Goal: Task Accomplishment & Management: Use online tool/utility

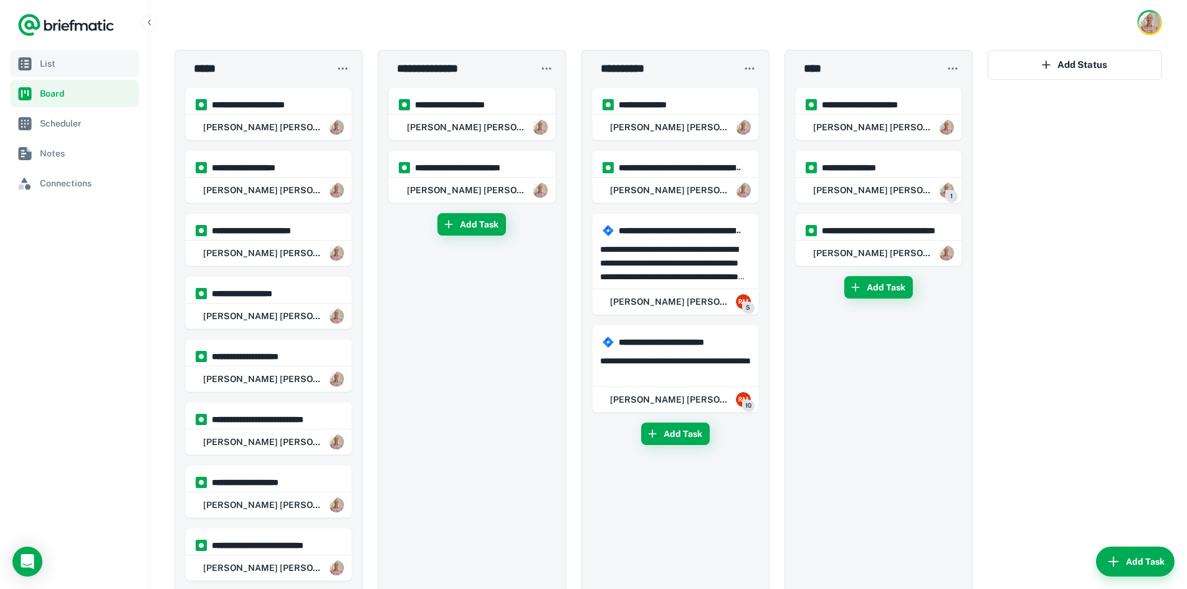
drag, startPoint x: 72, startPoint y: 52, endPoint x: 479, endPoint y: 34, distance: 407.8
click at [72, 52] on link "List" at bounding box center [74, 63] width 129 height 27
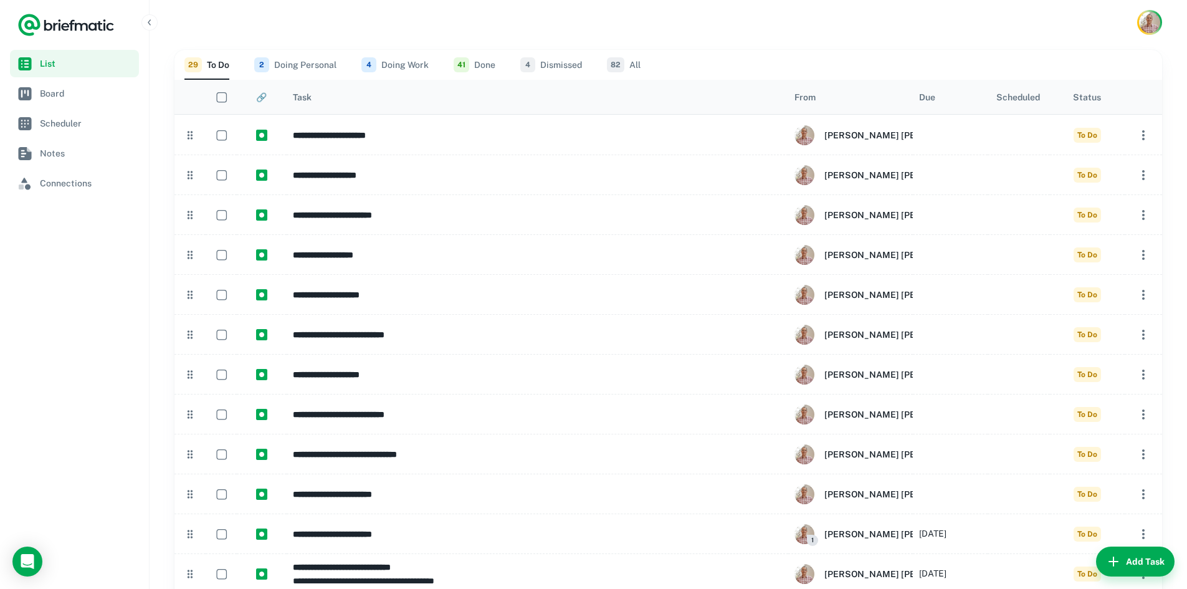
click at [298, 62] on button "2 Doing Personal" at bounding box center [295, 65] width 82 height 30
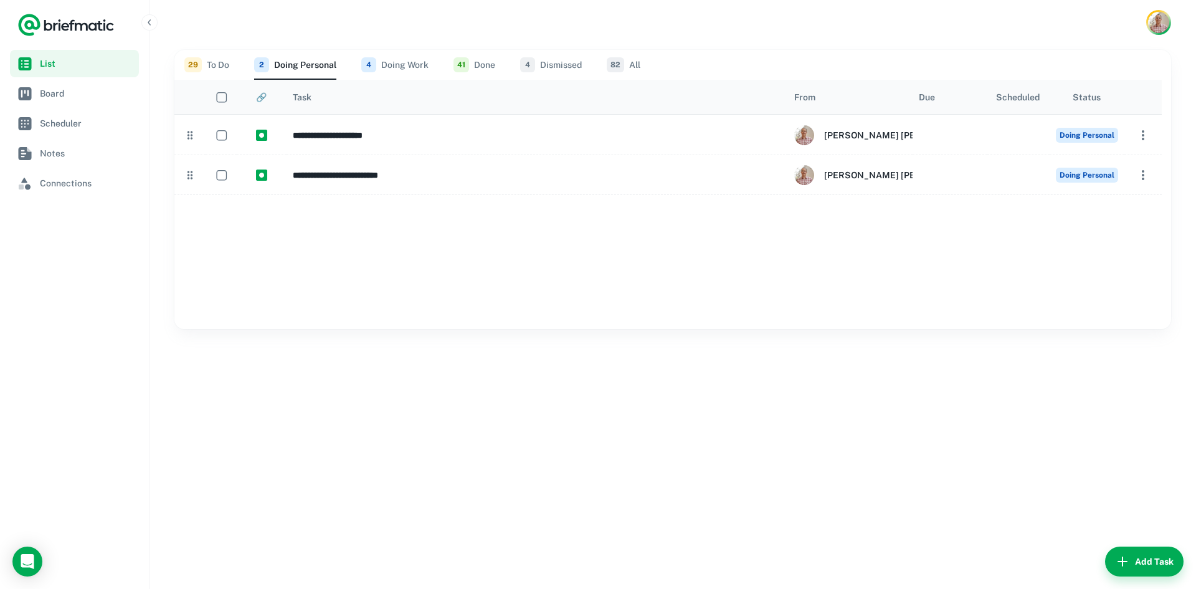
click at [404, 60] on button "4 Doing Work" at bounding box center [394, 65] width 67 height 30
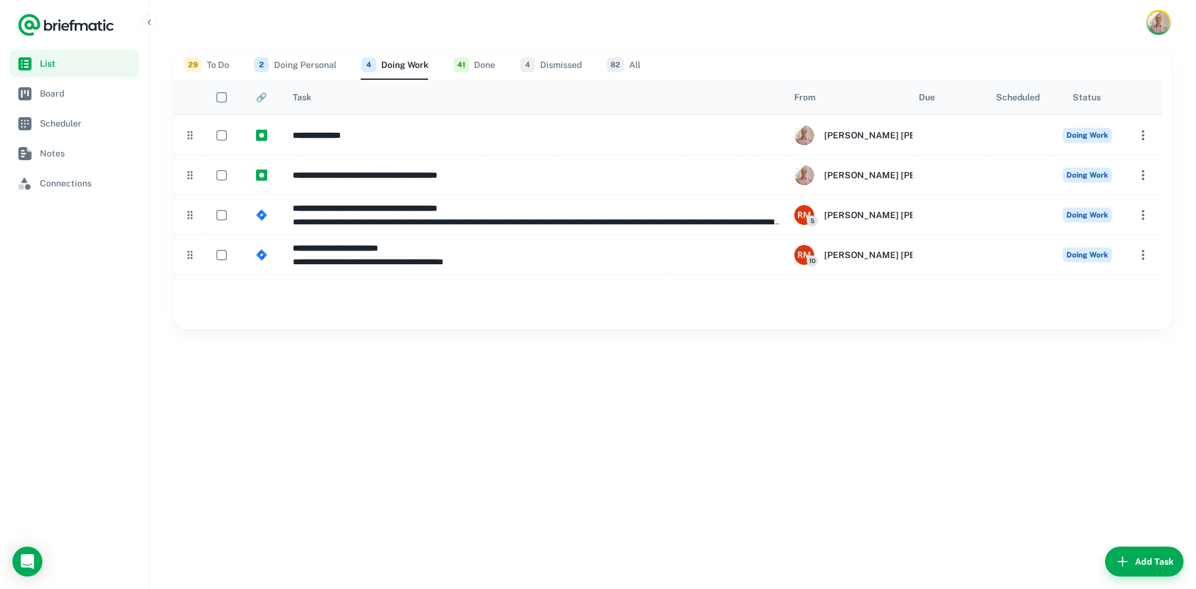
click at [481, 65] on button "41 Done" at bounding box center [474, 65] width 42 height 30
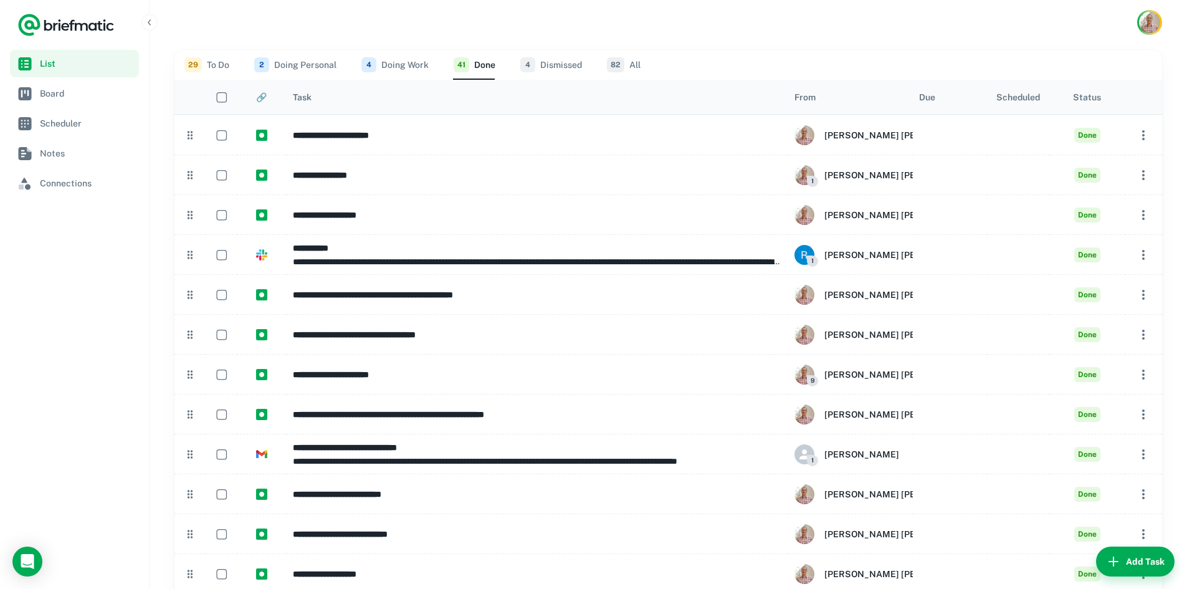
click at [209, 68] on button "29 To Do" at bounding box center [206, 65] width 45 height 30
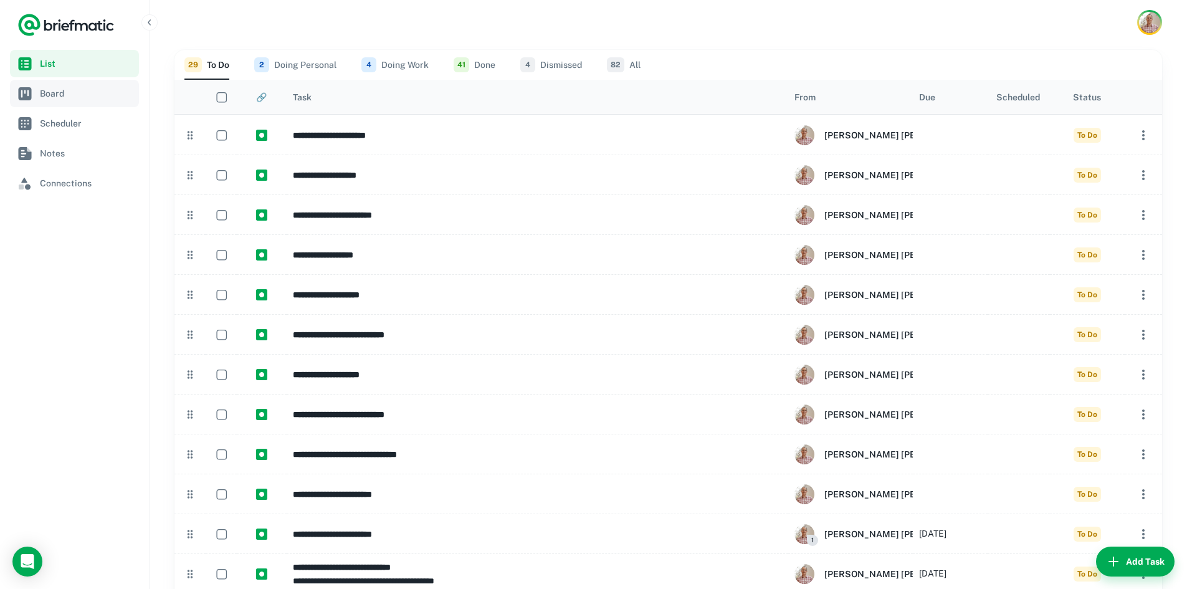
click at [85, 99] on span "Board" at bounding box center [87, 94] width 94 height 14
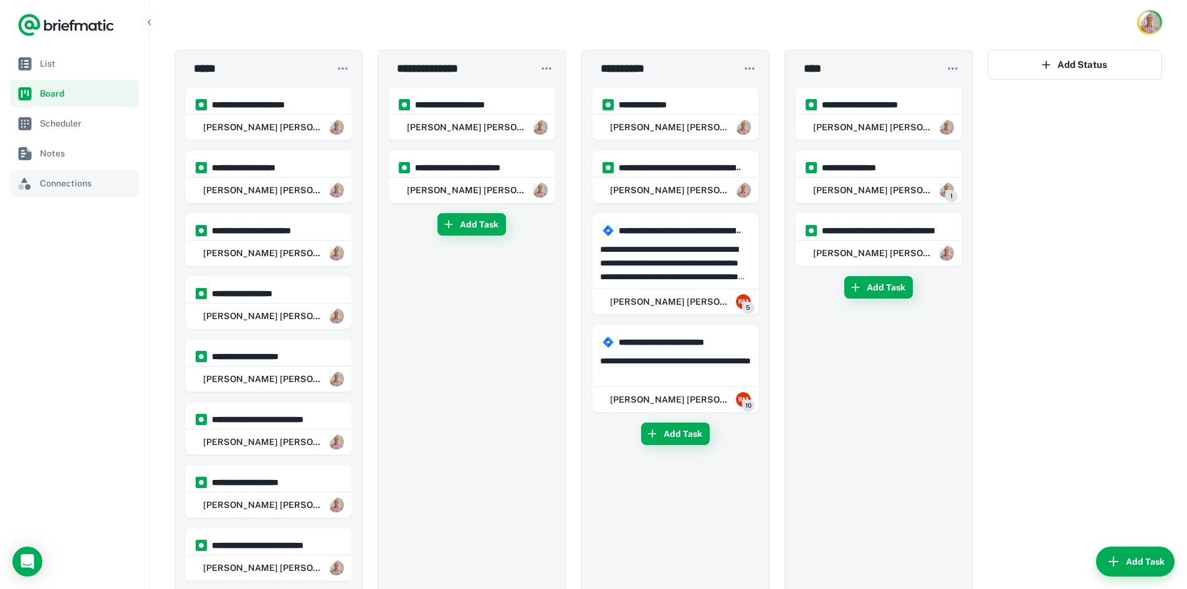
click at [68, 183] on span "Connections" at bounding box center [87, 183] width 94 height 14
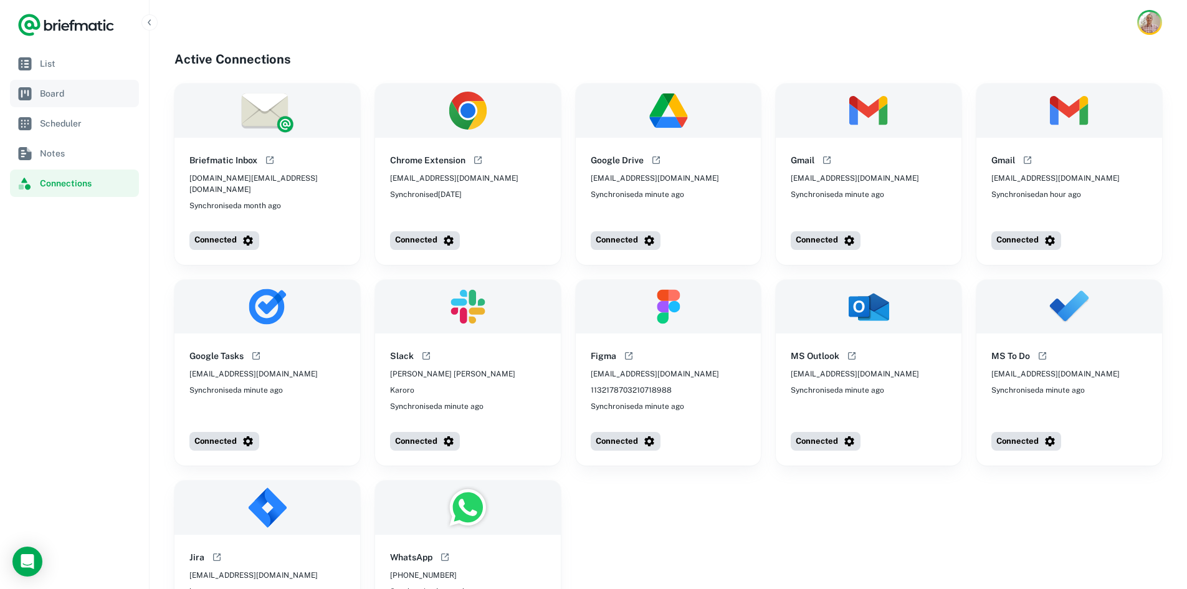
click at [54, 98] on span "Board" at bounding box center [87, 94] width 94 height 14
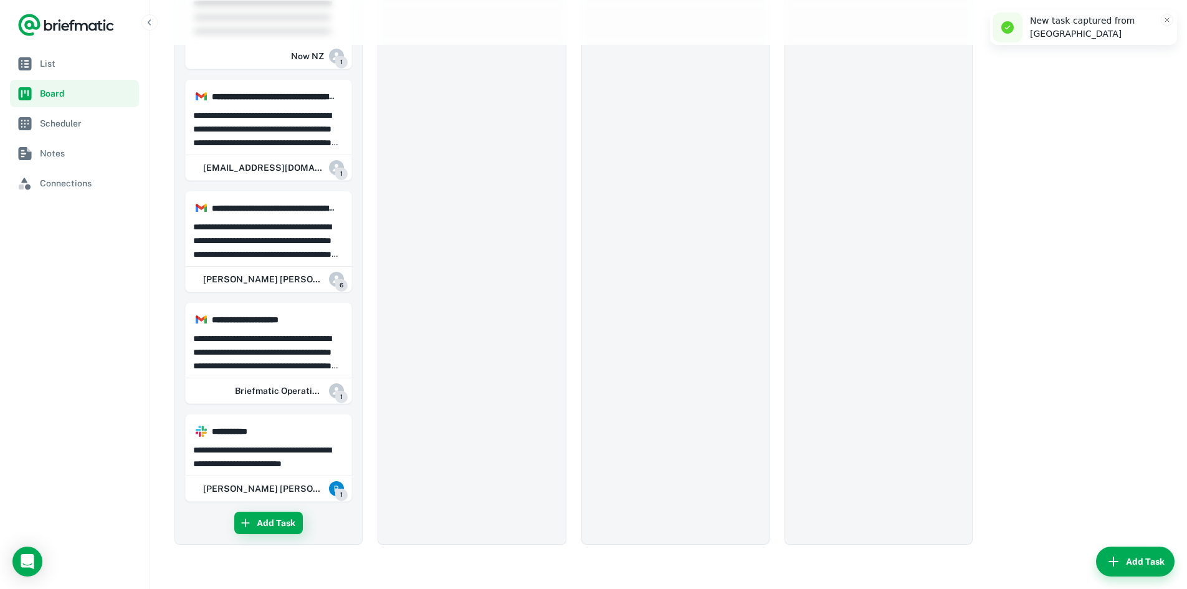
scroll to position [2263, 0]
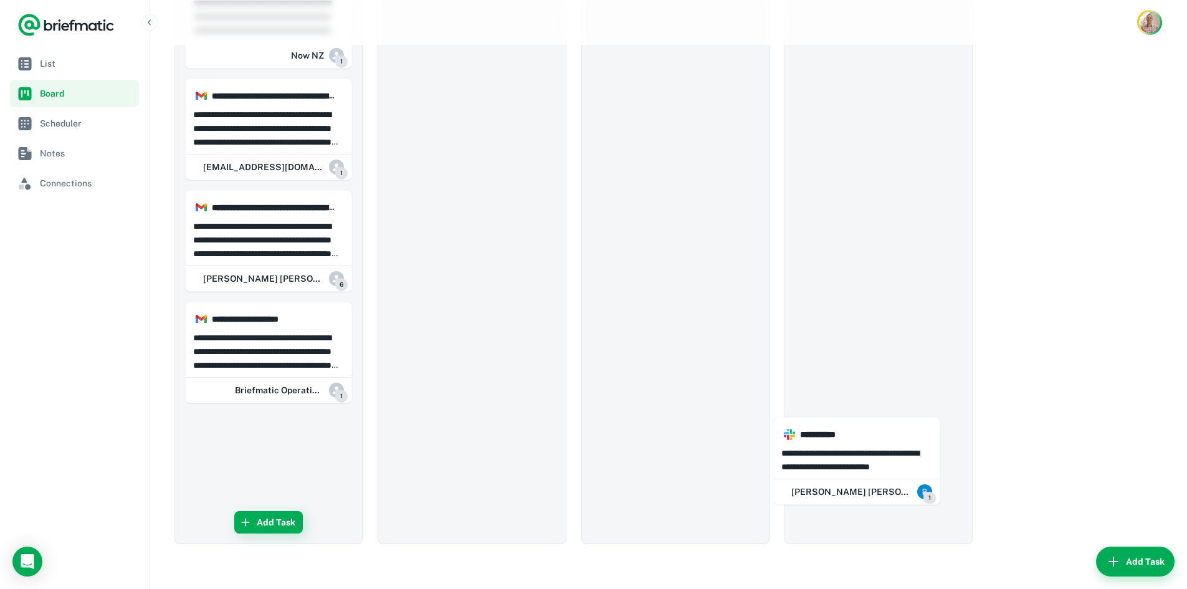
drag, startPoint x: 263, startPoint y: 443, endPoint x: 863, endPoint y: 446, distance: 600.5
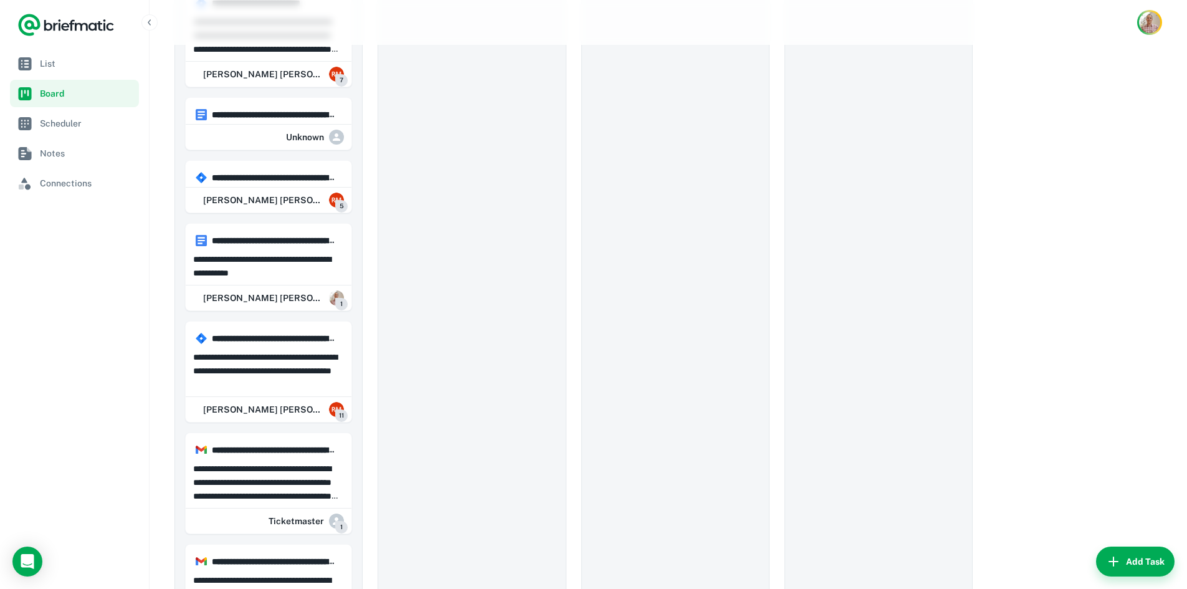
scroll to position [1352, 0]
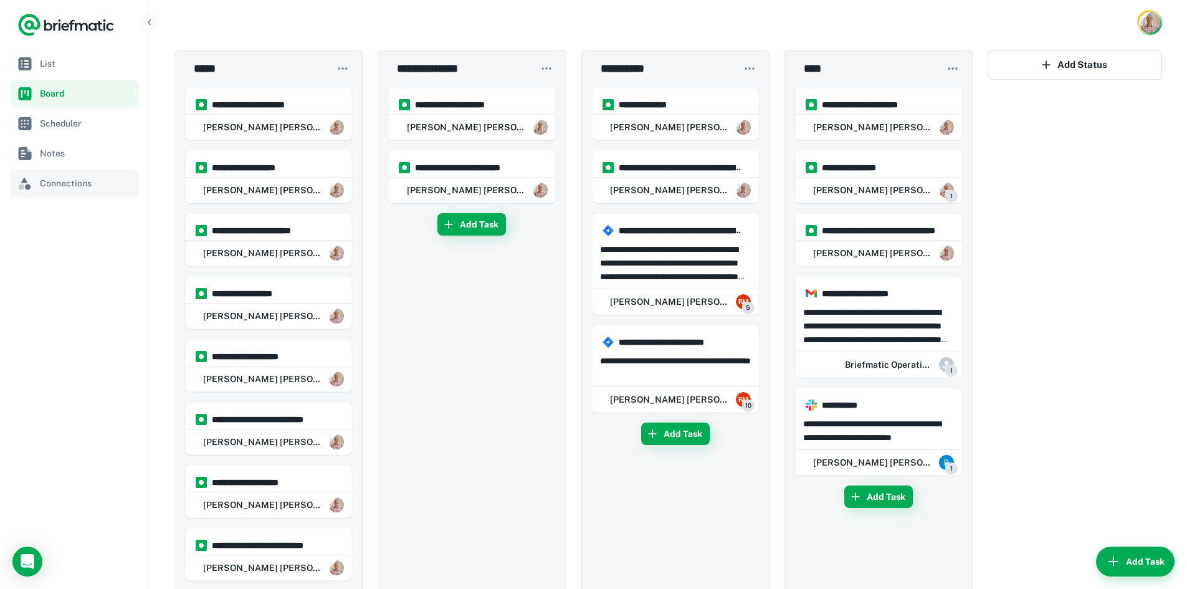
click at [67, 185] on span "Connections" at bounding box center [87, 183] width 94 height 14
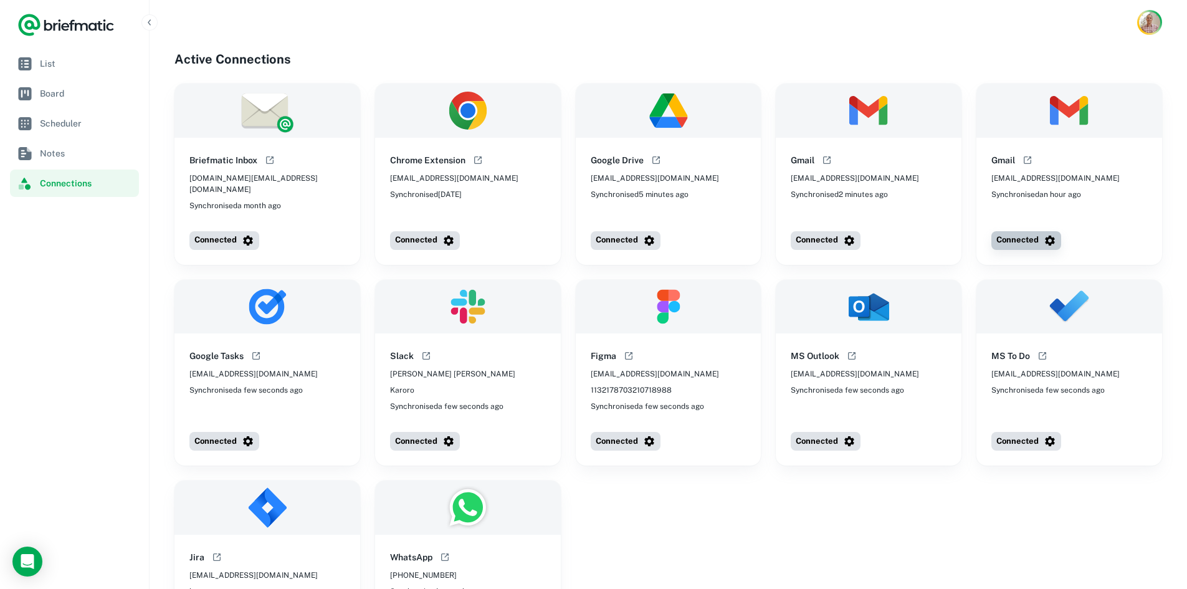
click at [1028, 231] on button "Connected" at bounding box center [1026, 240] width 70 height 19
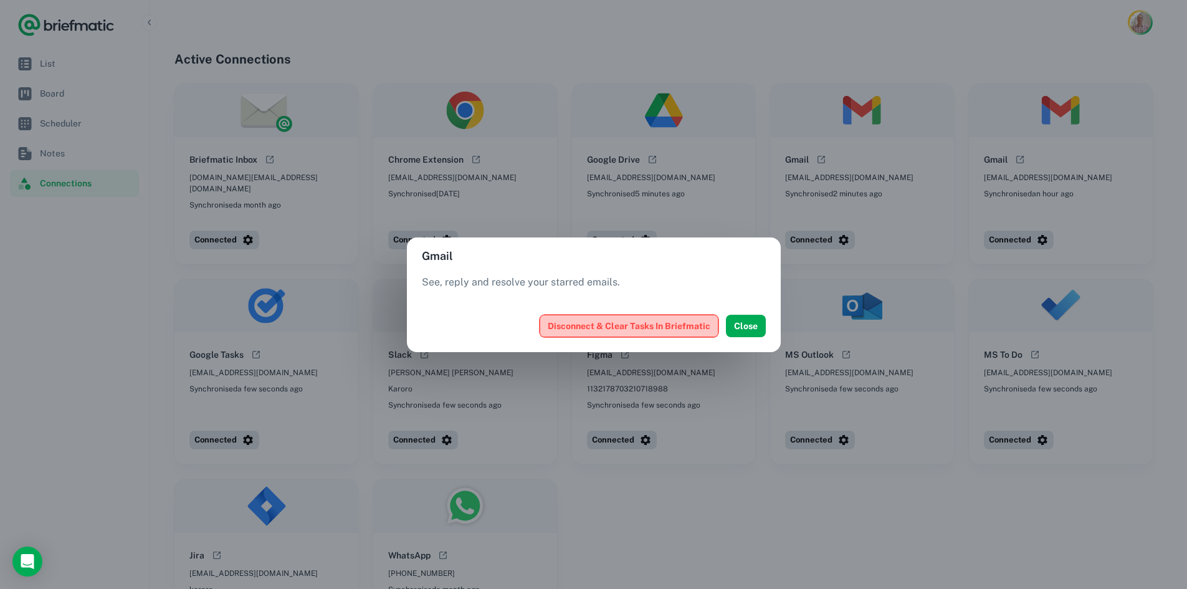
click at [662, 322] on button "Disconnect & Clear Tasks In Briefmatic" at bounding box center [628, 326] width 179 height 22
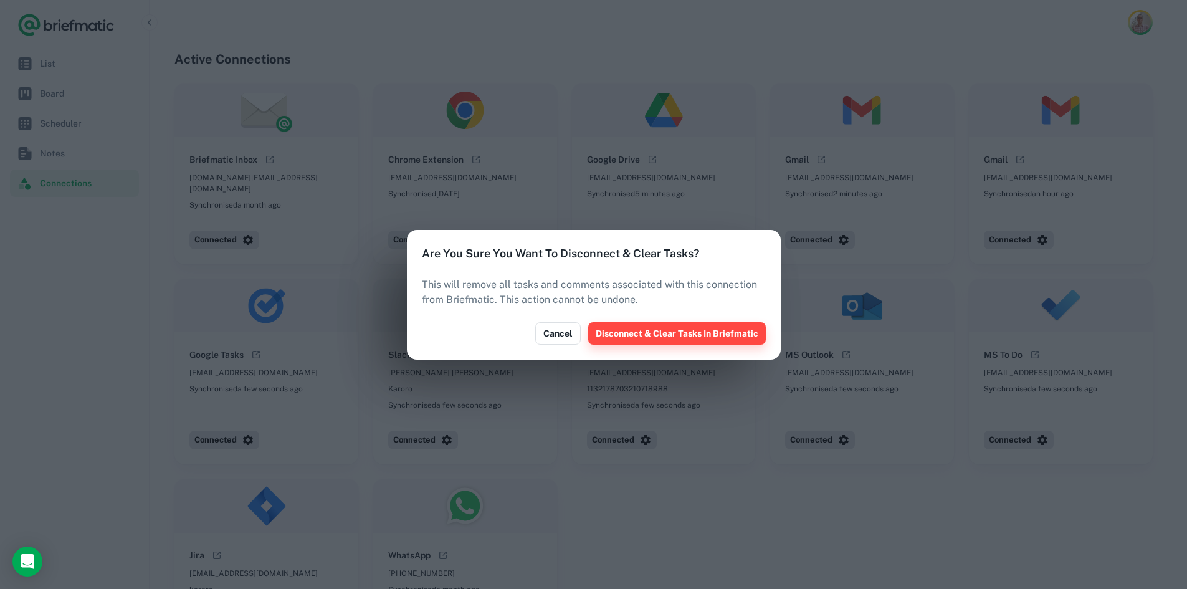
click at [644, 334] on button "Disconnect & Clear Tasks In Briefmatic" at bounding box center [677, 333] width 178 height 22
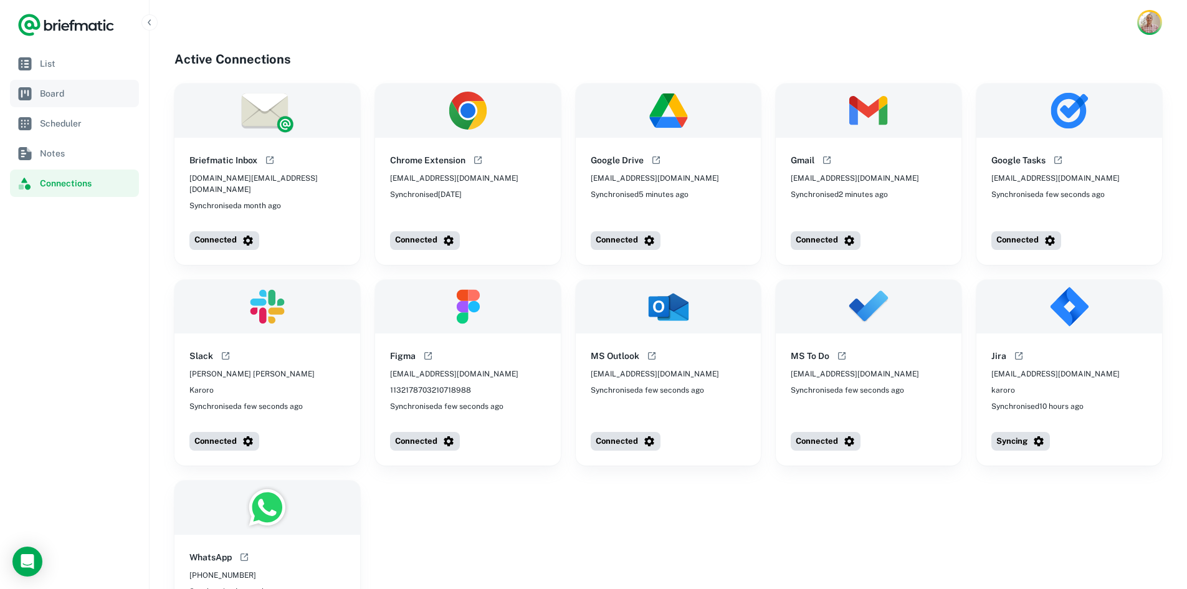
click at [45, 91] on span "Board" at bounding box center [87, 94] width 94 height 14
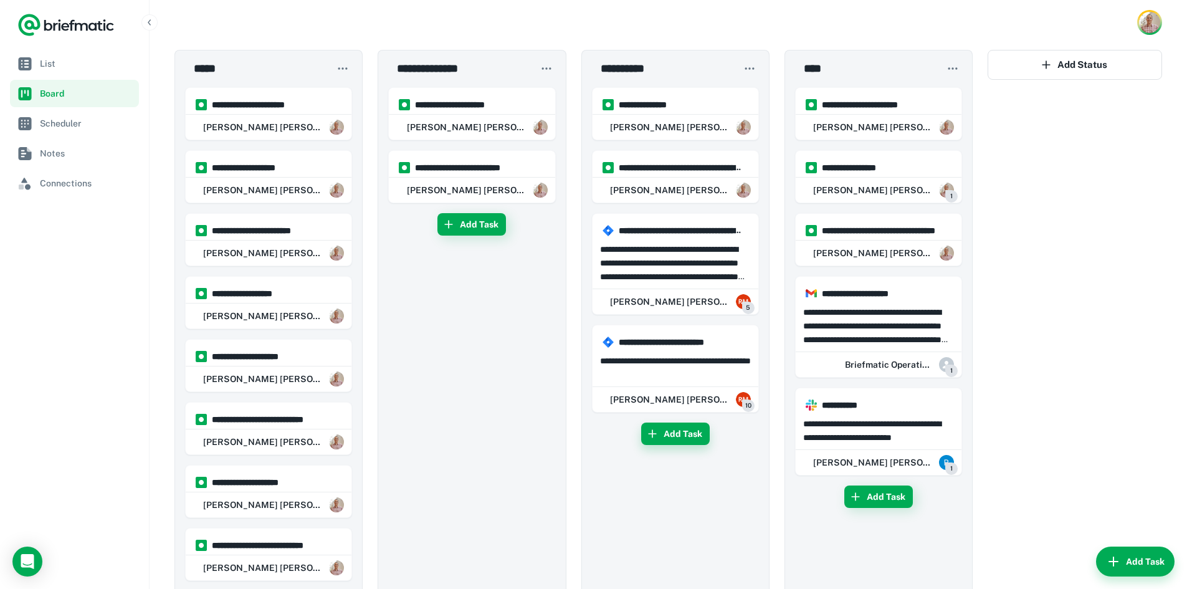
click at [672, 435] on button "Add Task" at bounding box center [675, 433] width 69 height 22
type input "**********"
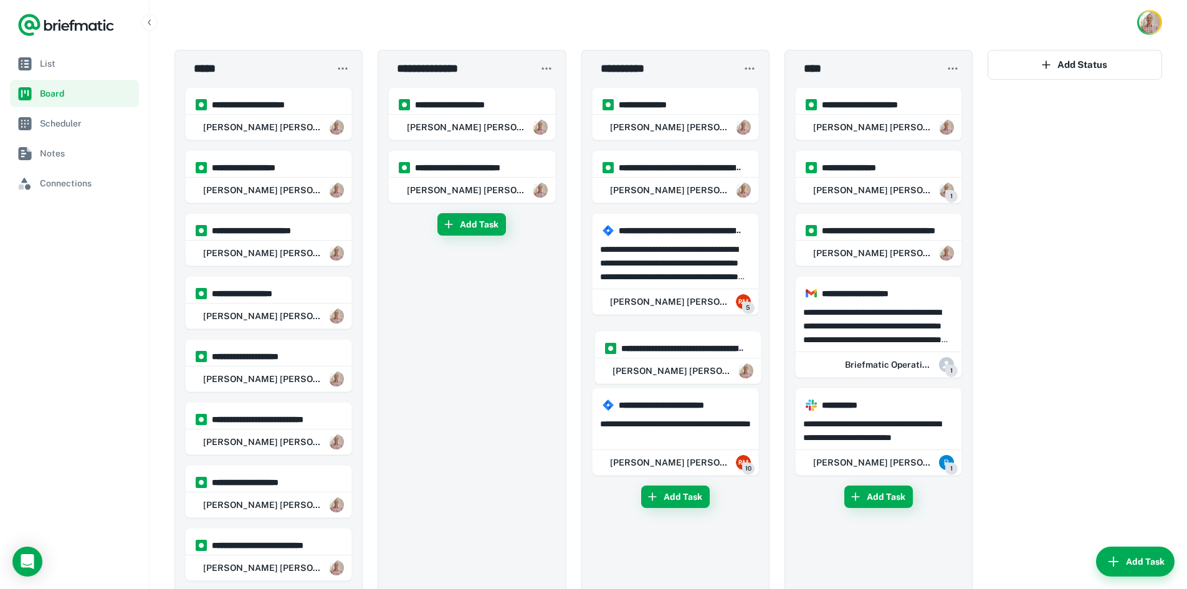
scroll to position [1, 0]
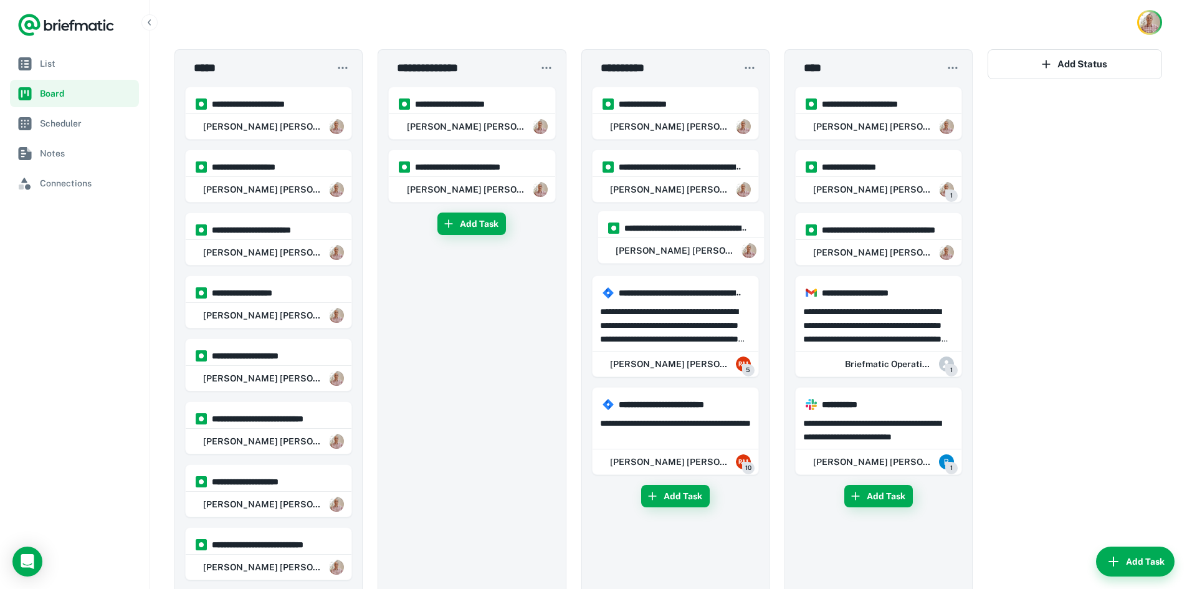
drag, startPoint x: 658, startPoint y: 461, endPoint x: 660, endPoint y: 235, distance: 226.1
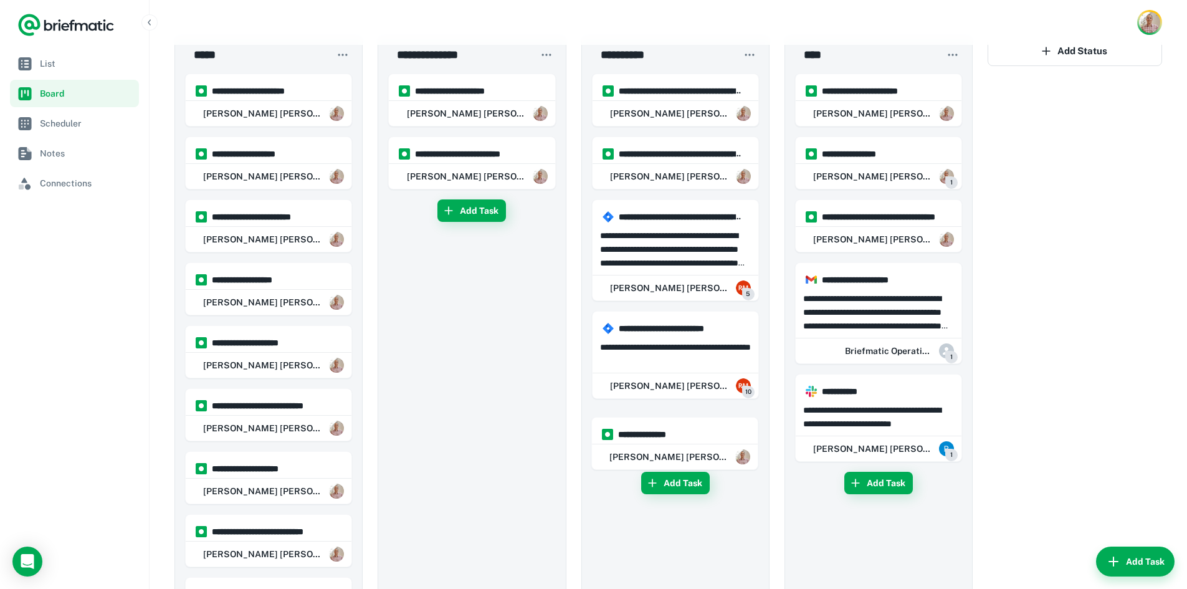
scroll to position [21, 0]
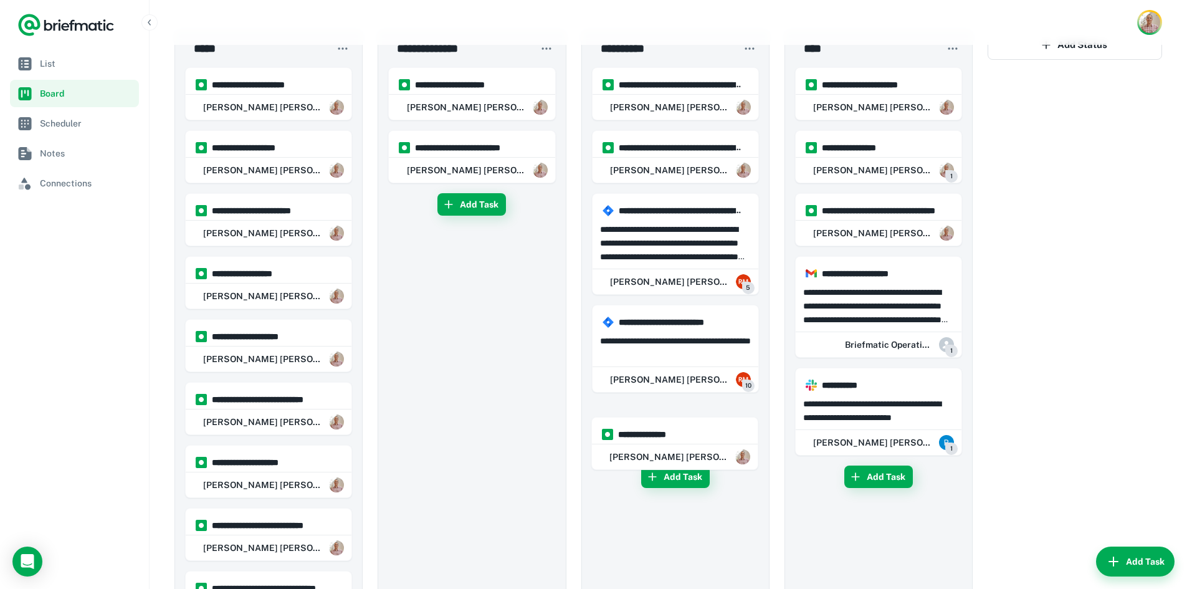
drag, startPoint x: 678, startPoint y: 131, endPoint x: 674, endPoint y: 463, distance: 332.0
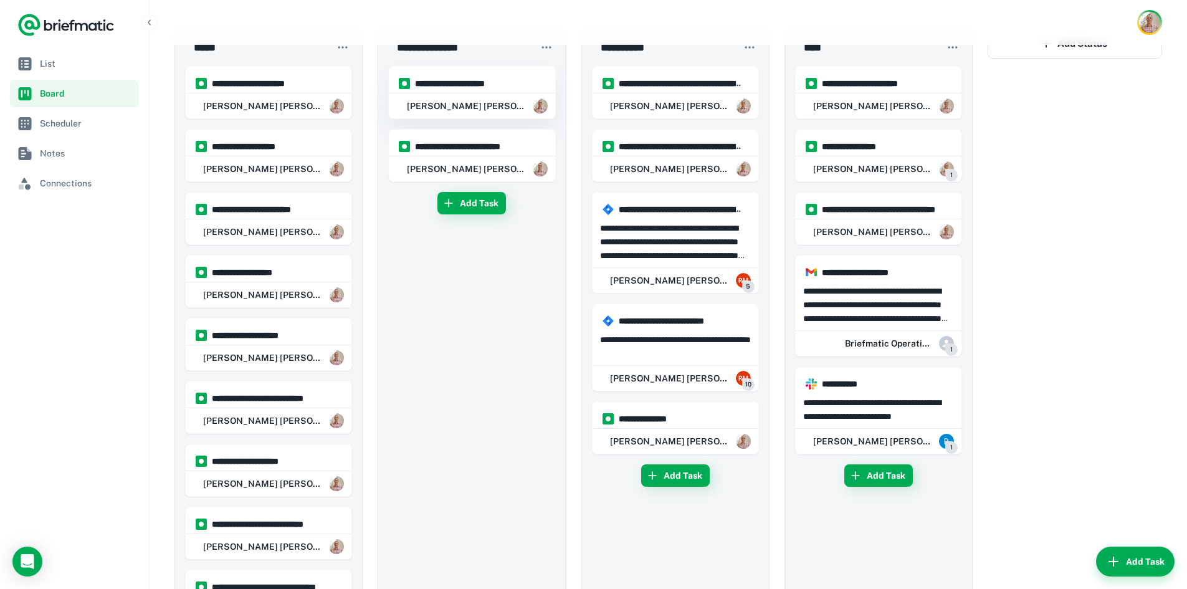
click at [451, 110] on div "[PERSON_NAME] [PERSON_NAME]" at bounding box center [472, 105] width 166 height 25
type input "**********"
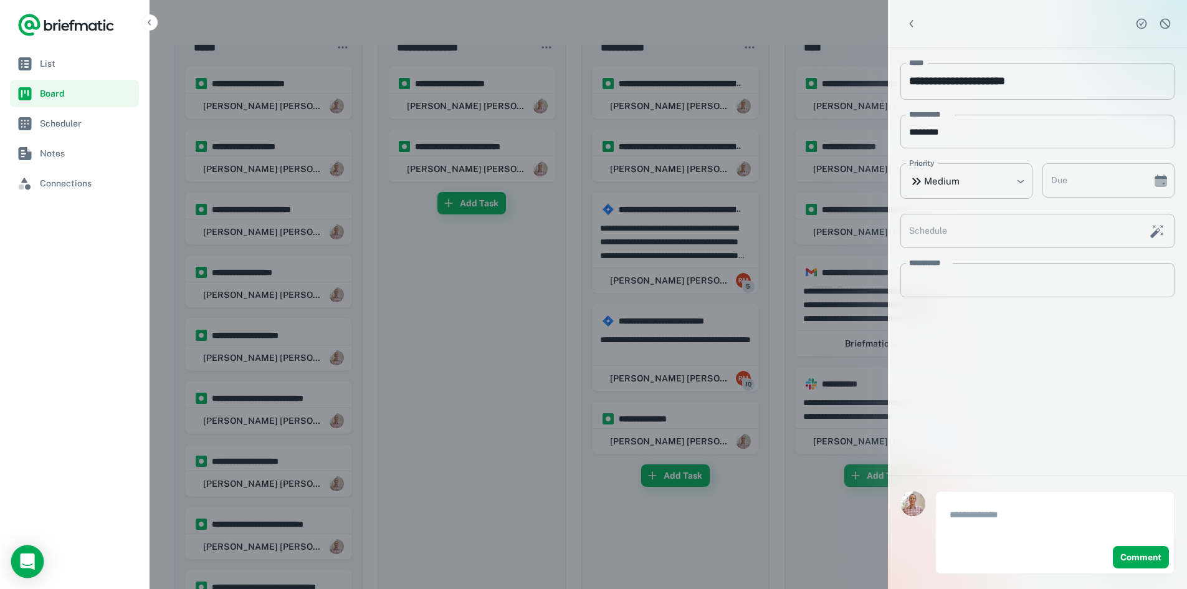
click at [27, 567] on icon "Open Intercom Messenger" at bounding box center [27, 561] width 16 height 16
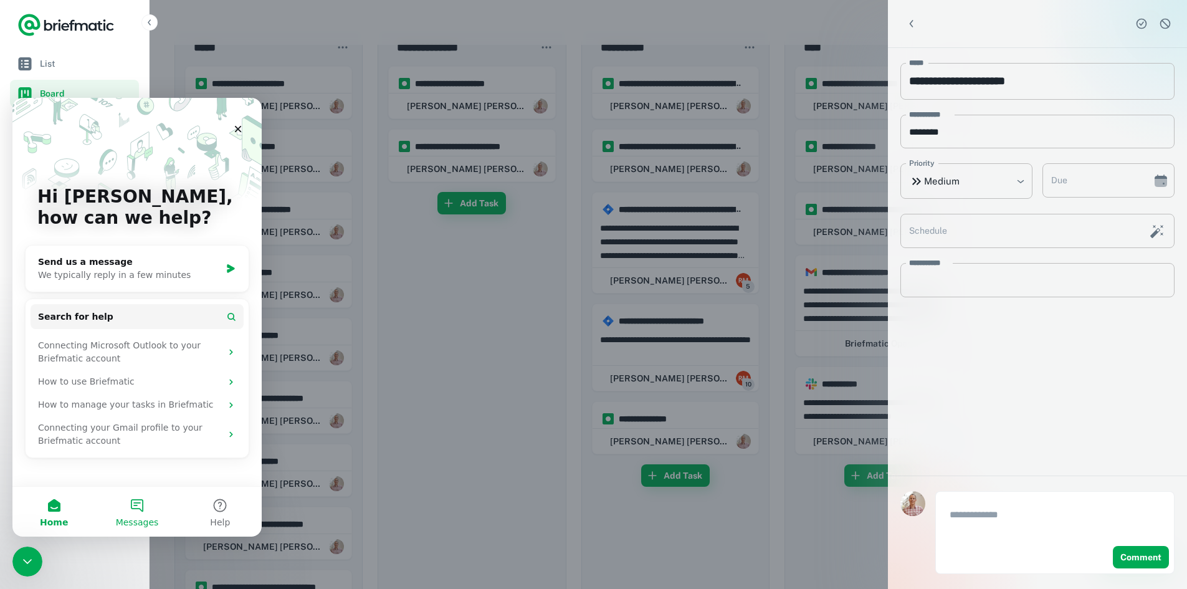
click at [145, 515] on button "Messages" at bounding box center [136, 511] width 83 height 50
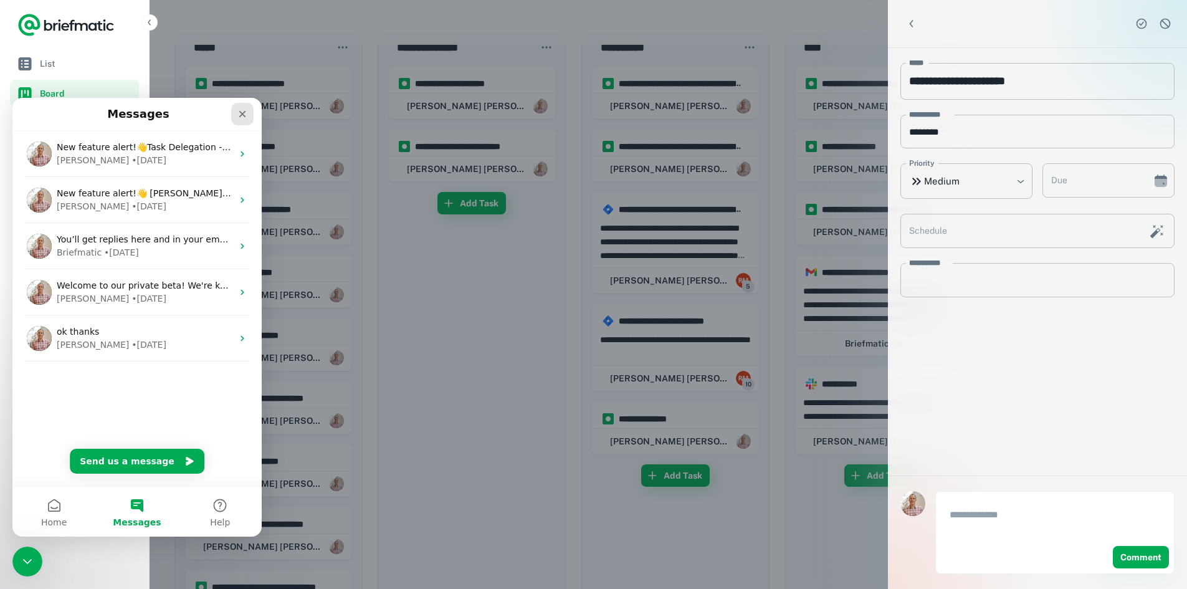
click at [242, 113] on icon "Close" at bounding box center [242, 114] width 10 height 10
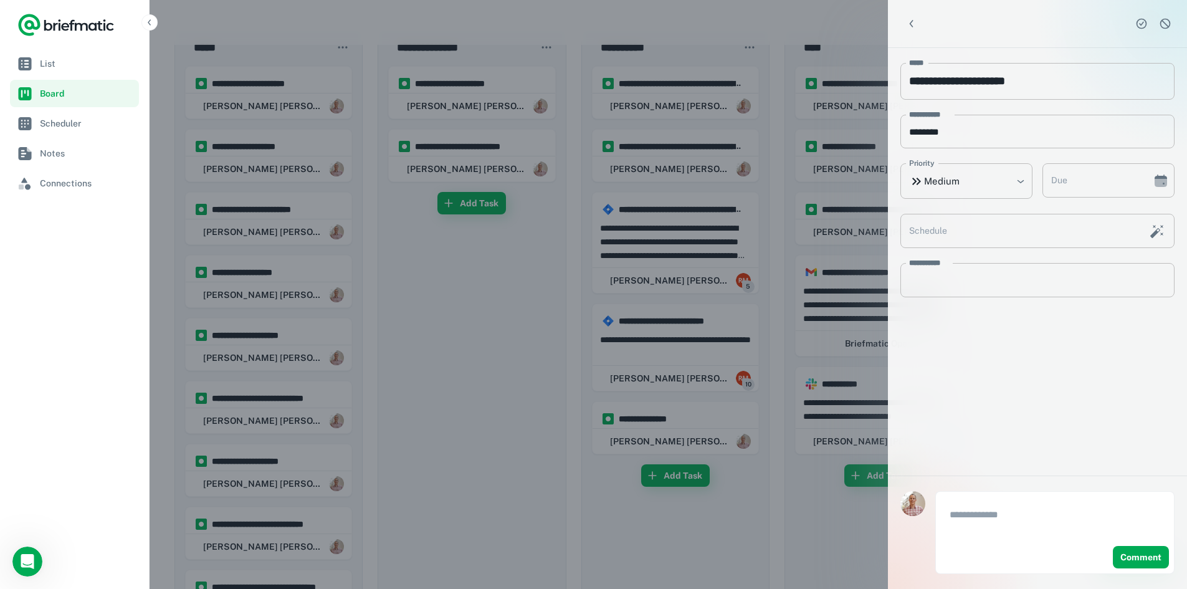
click at [52, 365] on nav "List Board Scheduler Notes Connections" at bounding box center [74, 319] width 149 height 539
click at [245, 83] on div at bounding box center [593, 294] width 1187 height 589
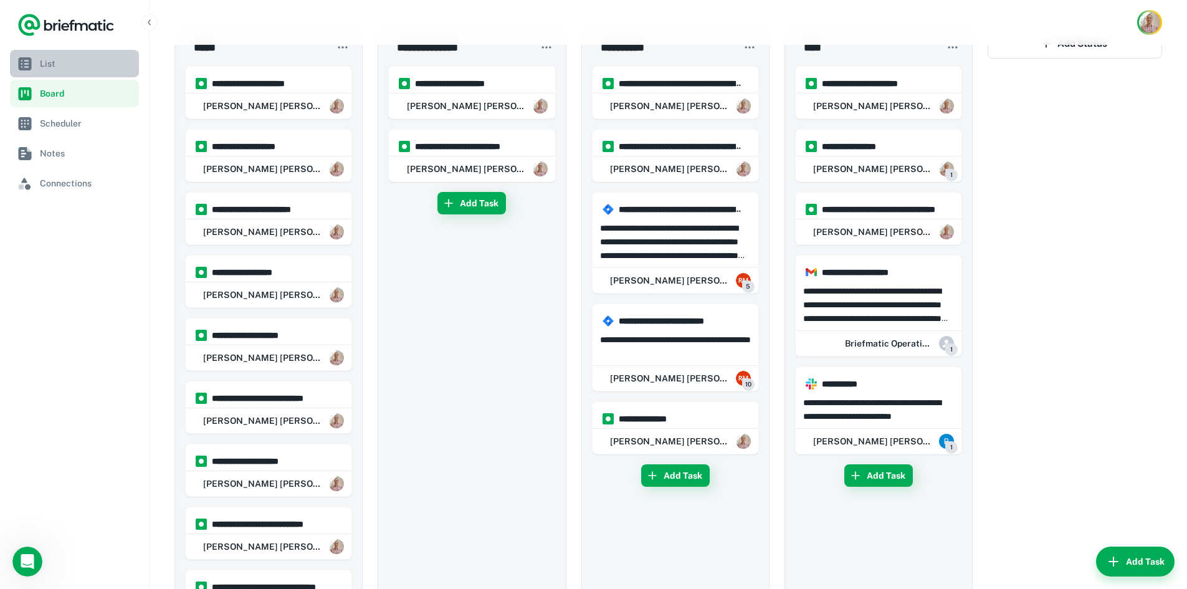
click at [80, 65] on span "List" at bounding box center [87, 64] width 94 height 14
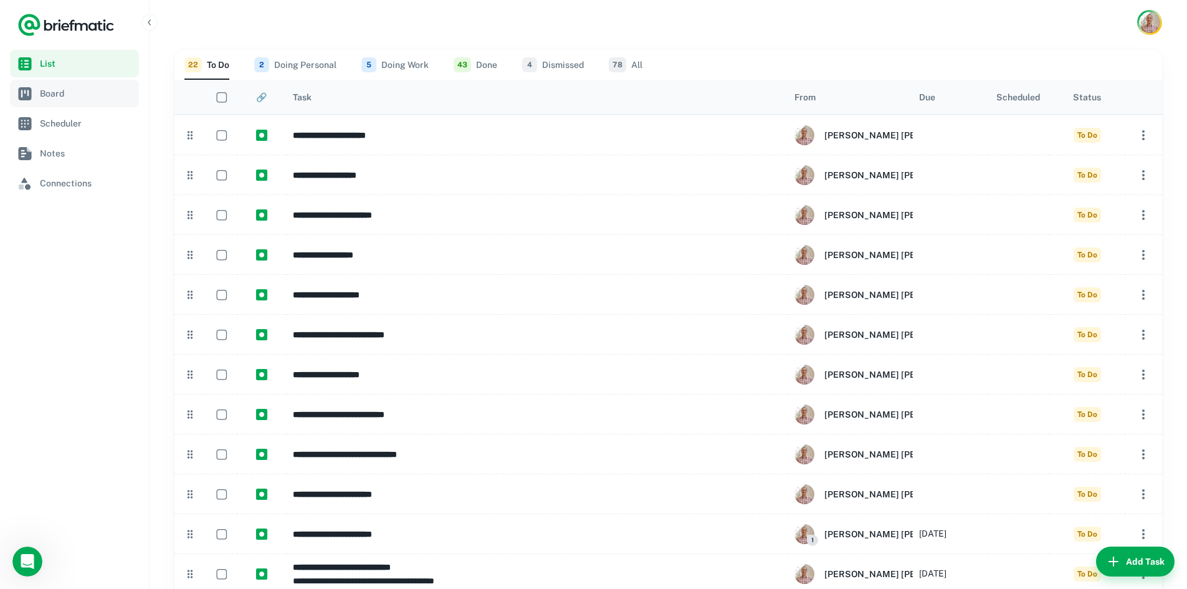
click at [57, 98] on span "Board" at bounding box center [87, 94] width 94 height 14
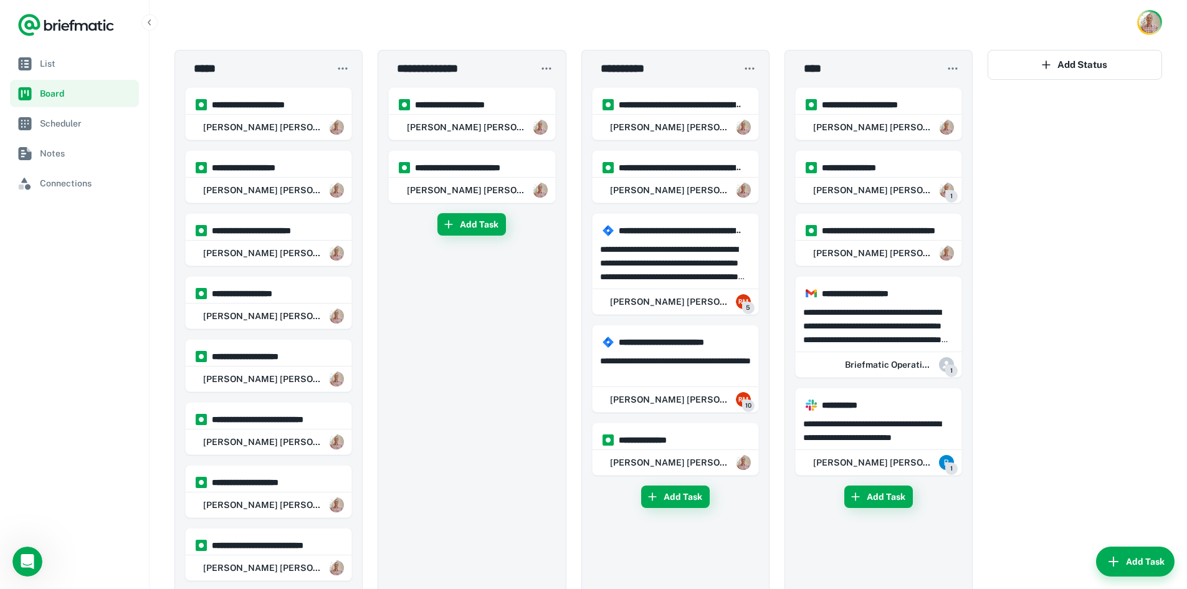
click at [678, 509] on div "Add Task" at bounding box center [675, 501] width 167 height 32
click at [674, 498] on button "Add Task" at bounding box center [675, 496] width 69 height 22
type input "**********"
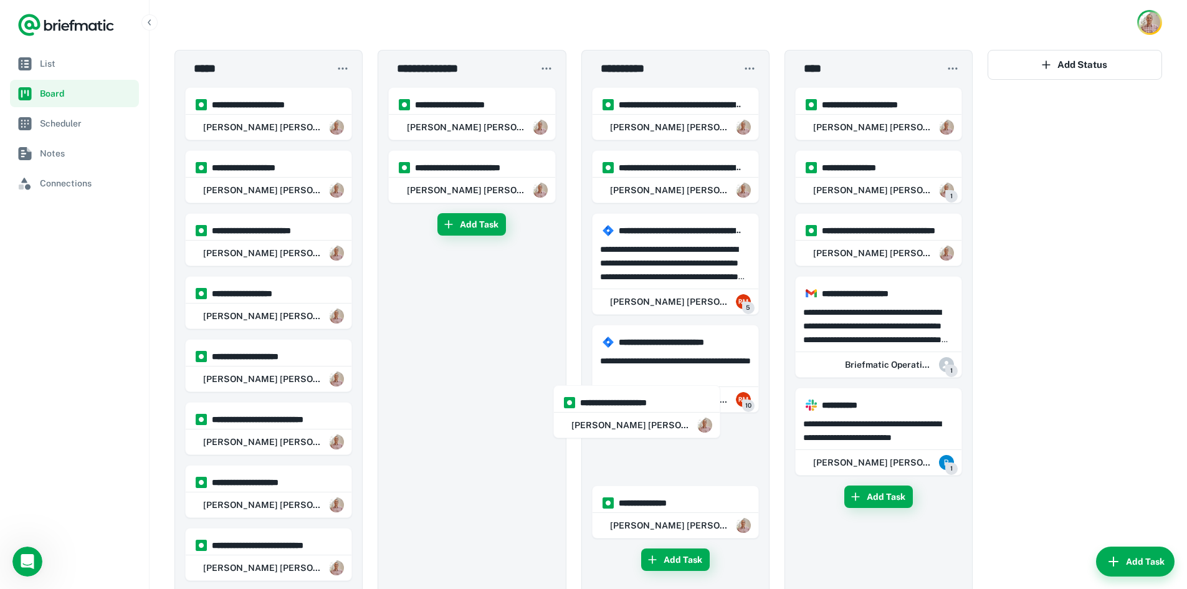
scroll to position [1, 0]
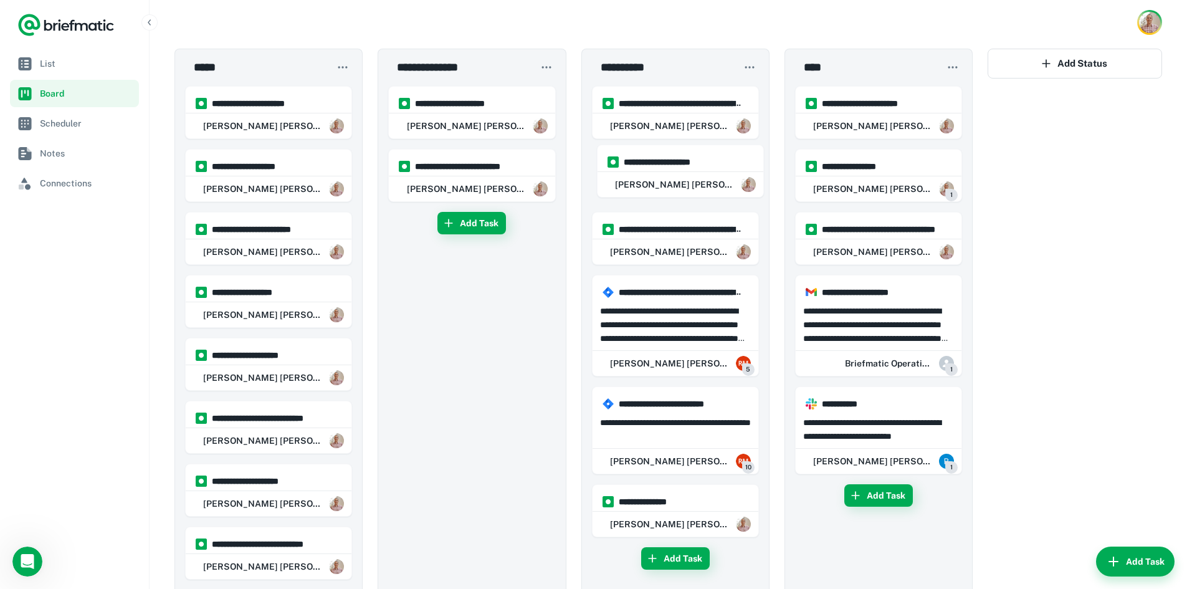
drag, startPoint x: 720, startPoint y: 504, endPoint x: 721, endPoint y: 162, distance: 342.0
